Goal: Task Accomplishment & Management: Complete application form

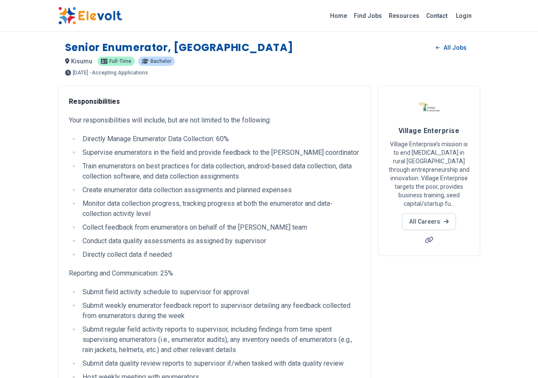
click at [322, 136] on li "Directly Manage Enumerator Data Collection: 60%" at bounding box center [220, 139] width 281 height 10
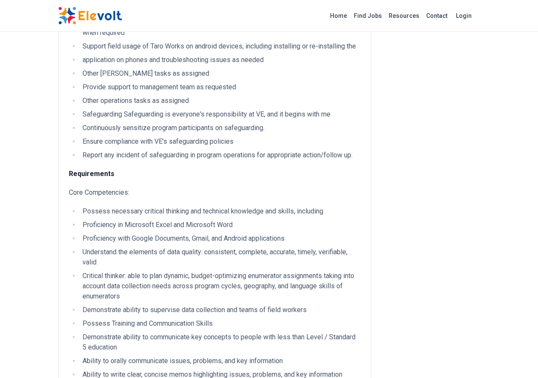
scroll to position [561, 0]
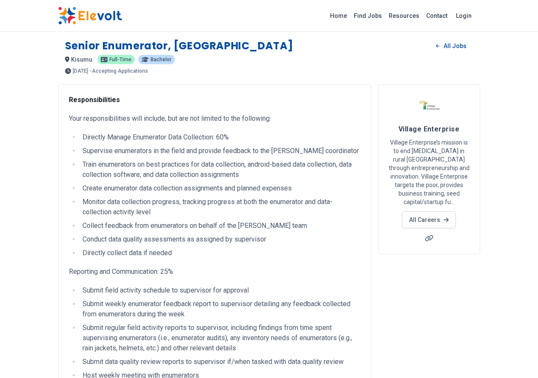
scroll to position [0, 0]
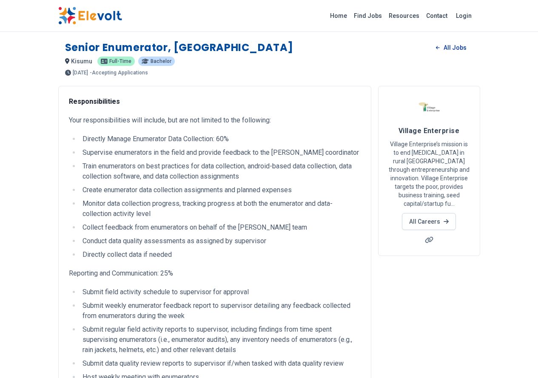
click at [473, 46] on link "All Jobs" at bounding box center [451, 47] width 44 height 13
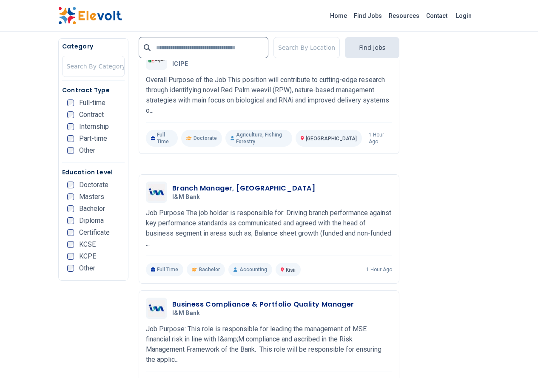
scroll to position [1577, 0]
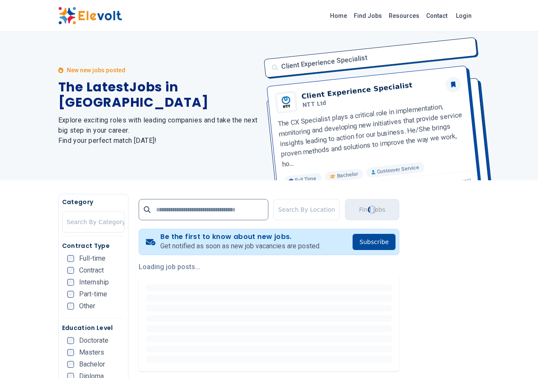
scroll to position [0, 0]
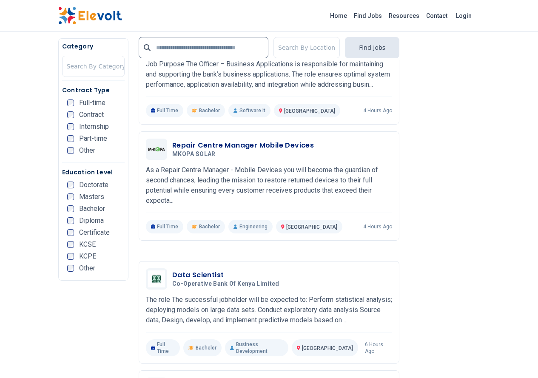
scroll to position [1537, 0]
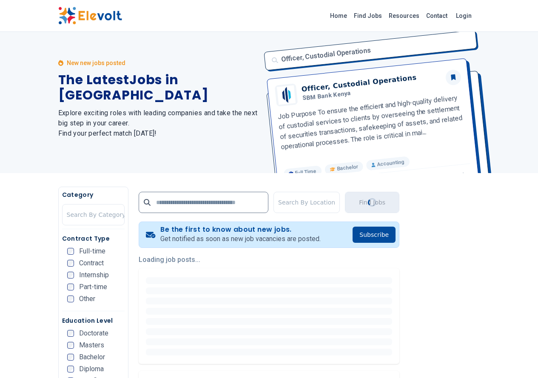
scroll to position [0, 0]
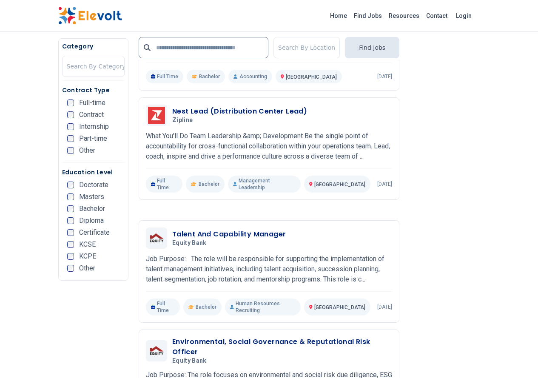
scroll to position [1567, 0]
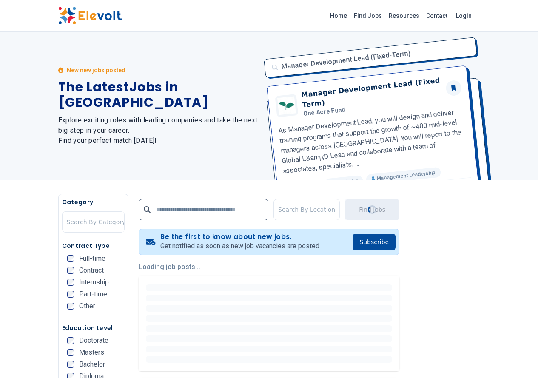
scroll to position [0, 0]
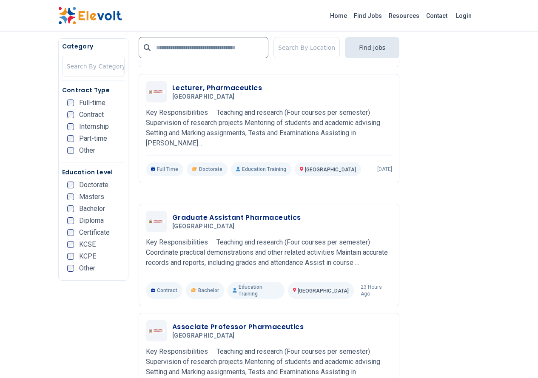
scroll to position [1572, 0]
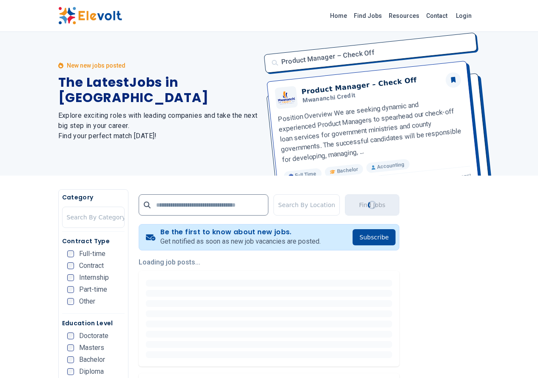
scroll to position [0, 0]
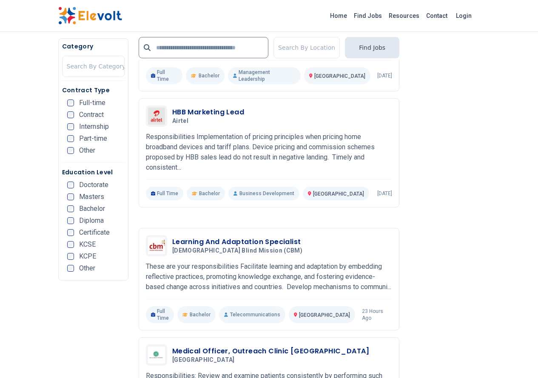
scroll to position [1552, 0]
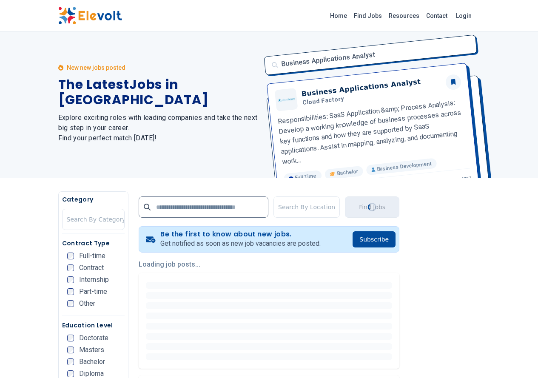
scroll to position [0, 0]
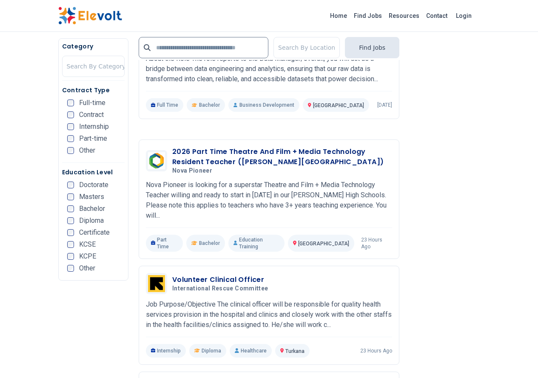
scroll to position [736, 0]
